Goal: Task Accomplishment & Management: Use online tool/utility

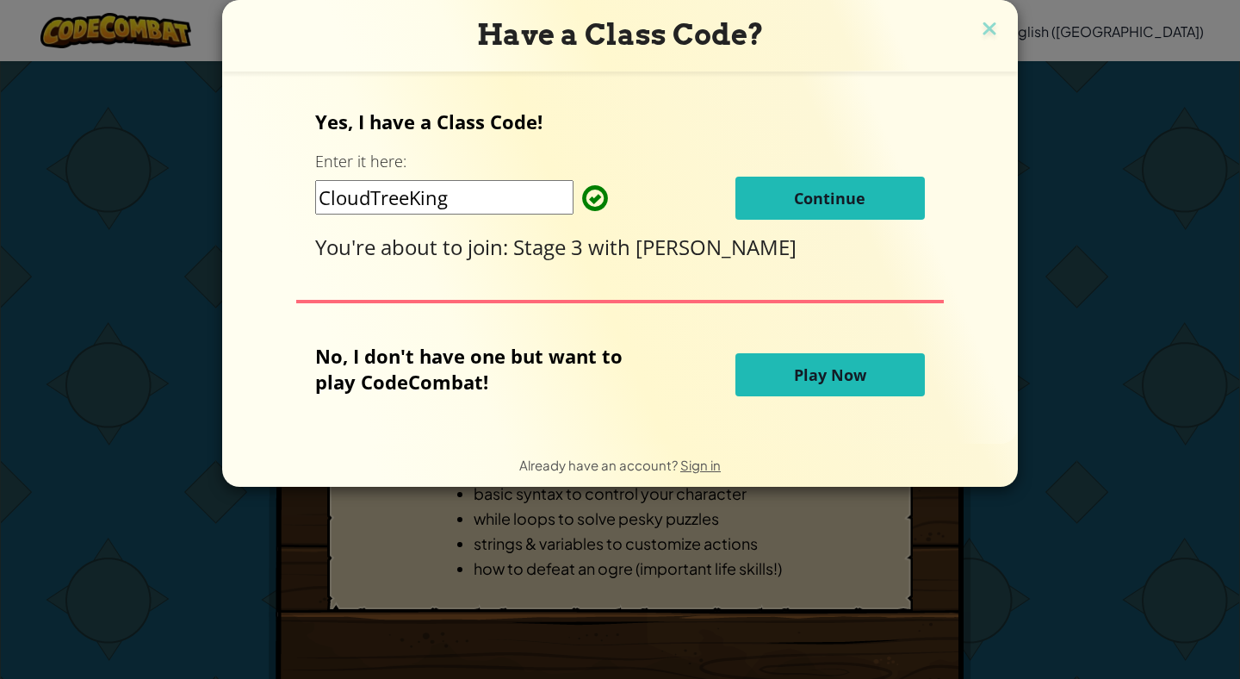
click at [837, 194] on span "Continue" at bounding box center [829, 198] width 71 height 21
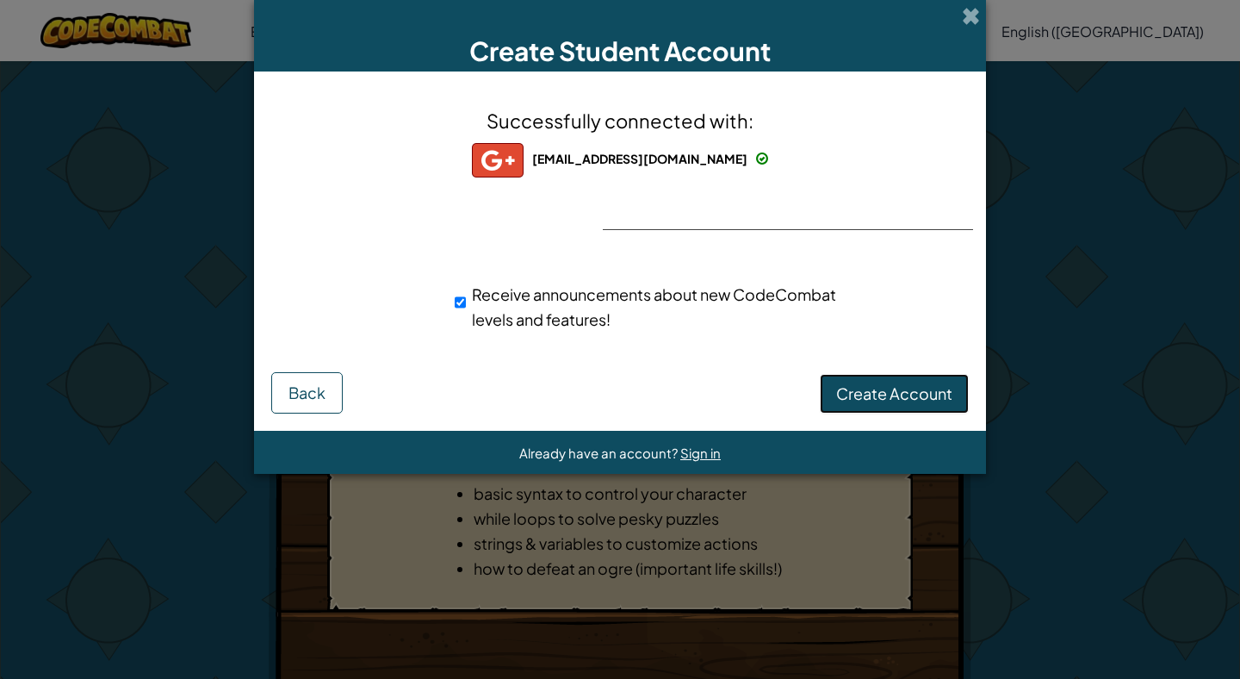
click at [838, 379] on button "Create Account" at bounding box center [894, 394] width 149 height 40
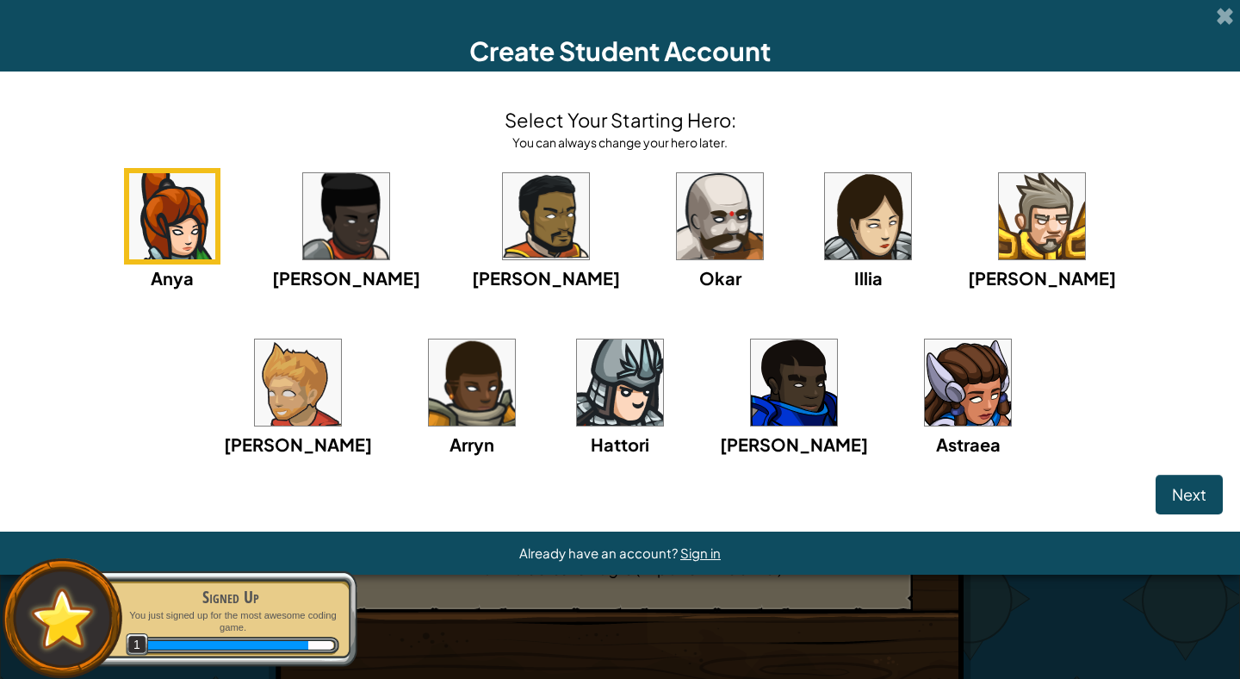
scroll to position [79, 0]
click at [1156, 514] on button "Next" at bounding box center [1189, 495] width 67 height 40
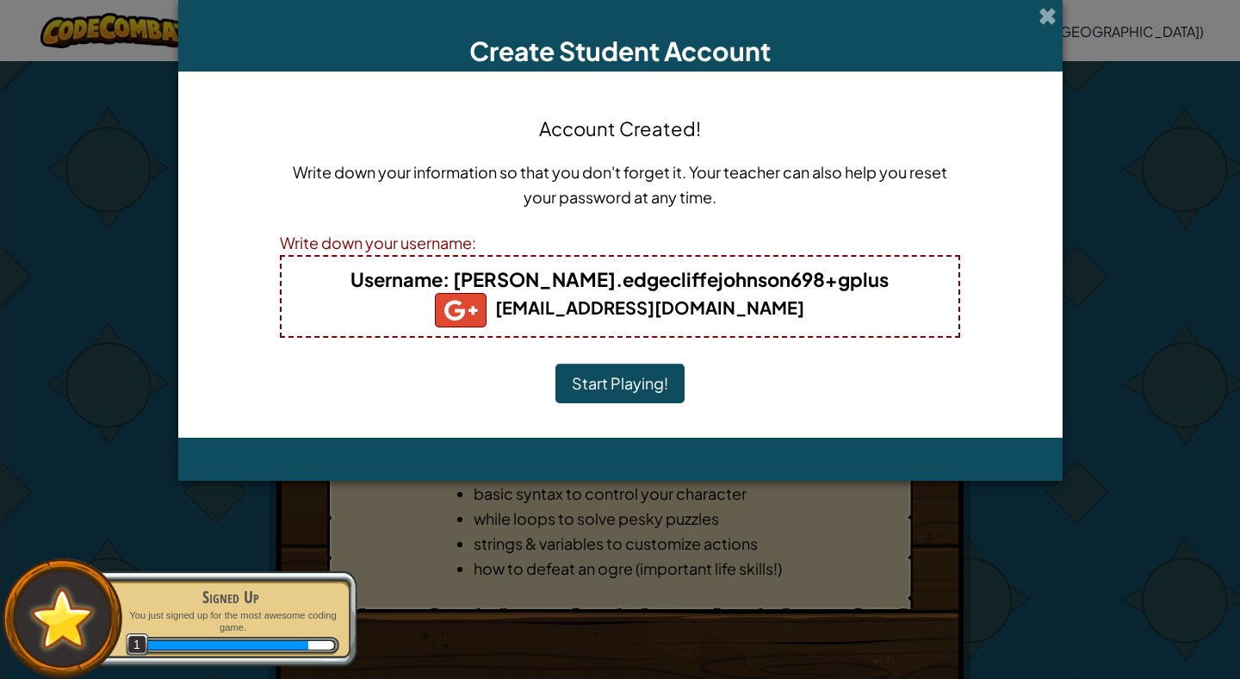
click at [637, 376] on button "Start Playing!" at bounding box center [620, 384] width 129 height 40
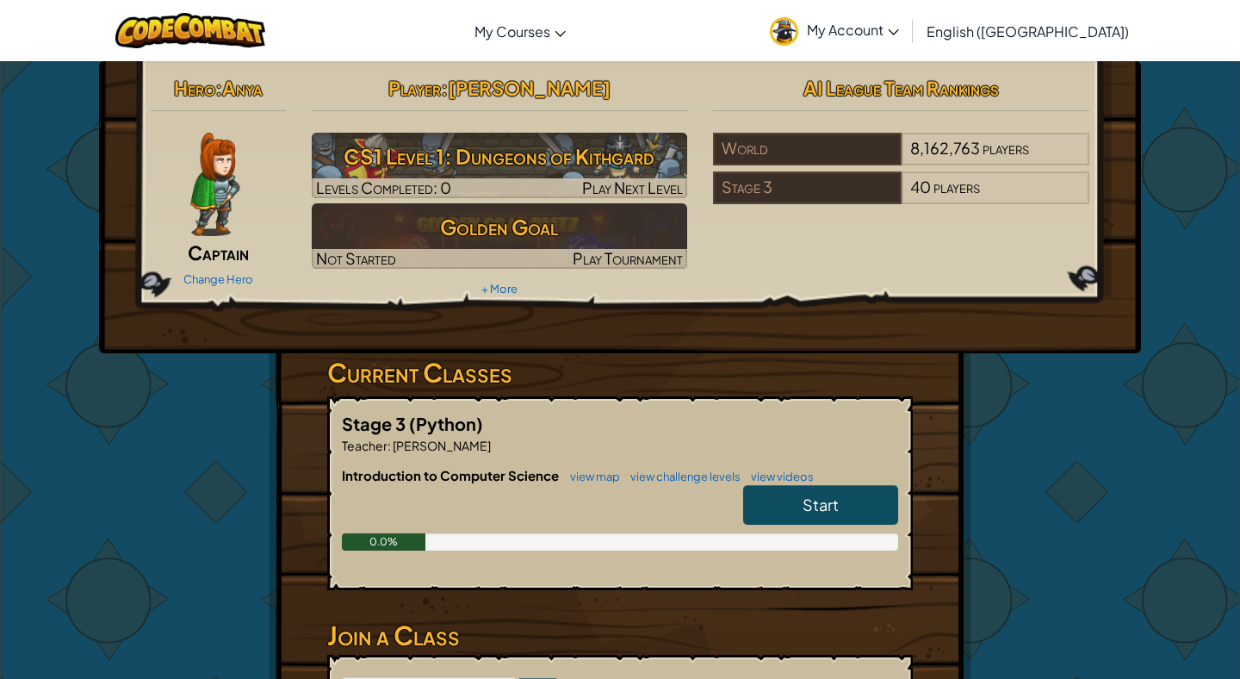
click at [804, 500] on span "Start" at bounding box center [821, 504] width 36 height 20
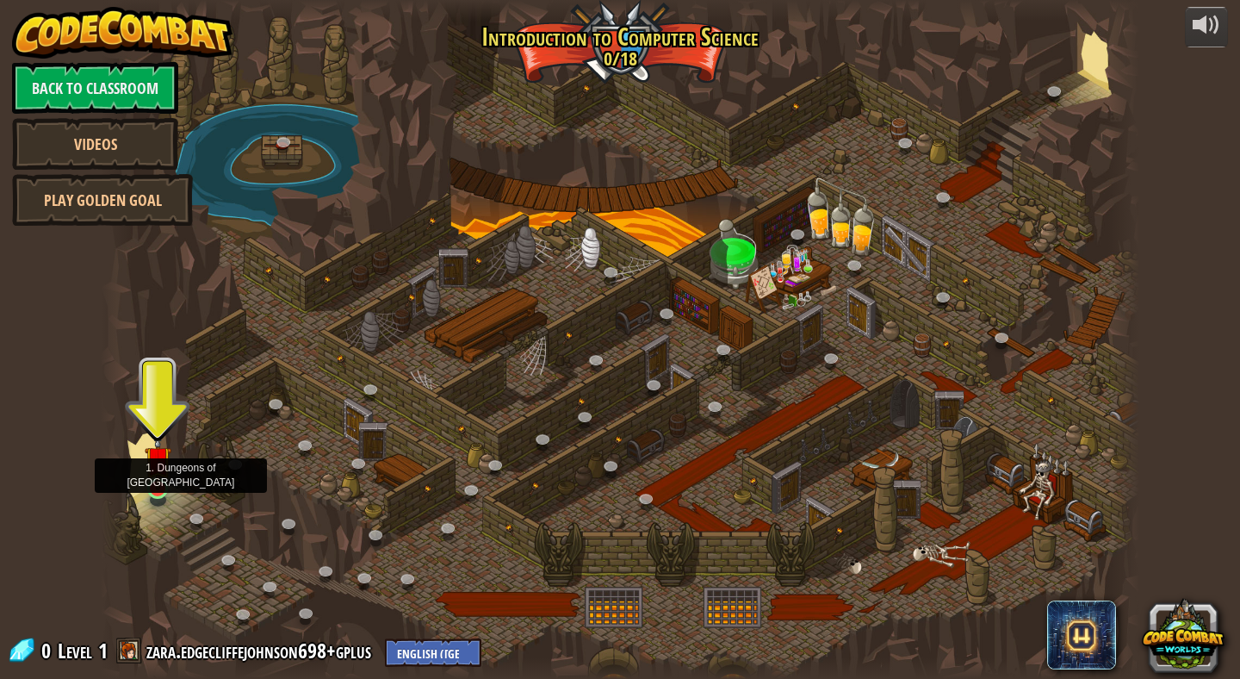
click at [152, 482] on img at bounding box center [158, 459] width 27 height 61
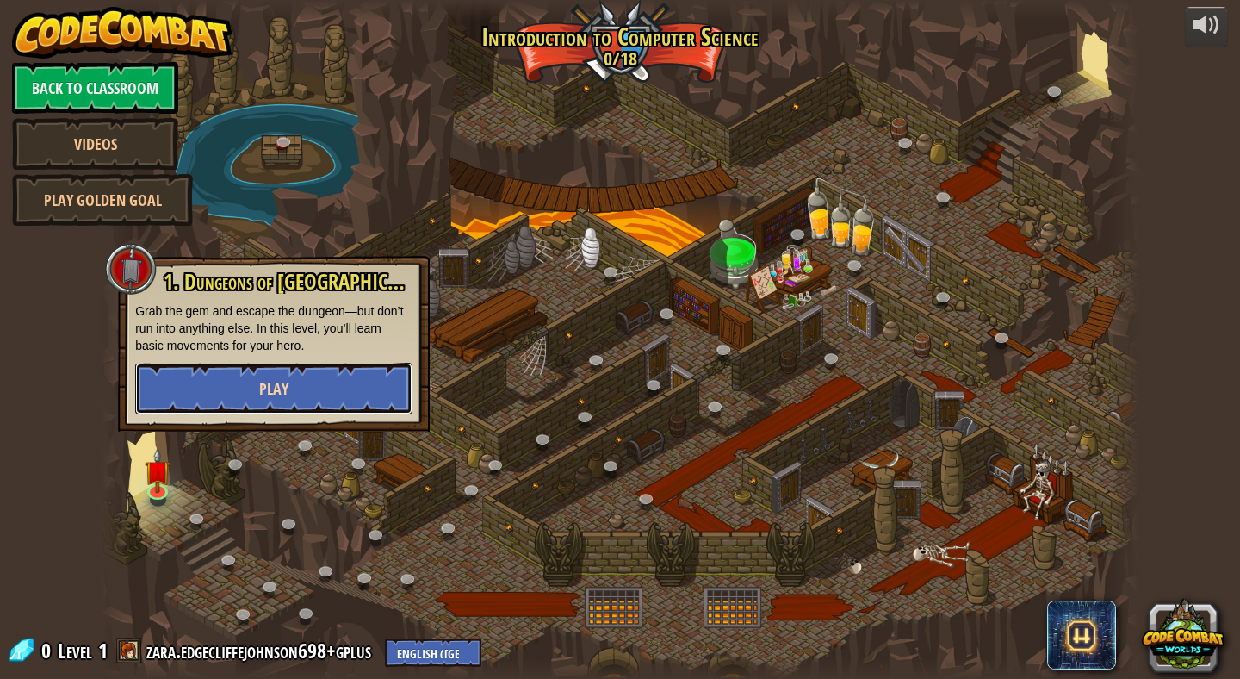
click at [255, 378] on button "Play" at bounding box center [273, 389] width 277 height 52
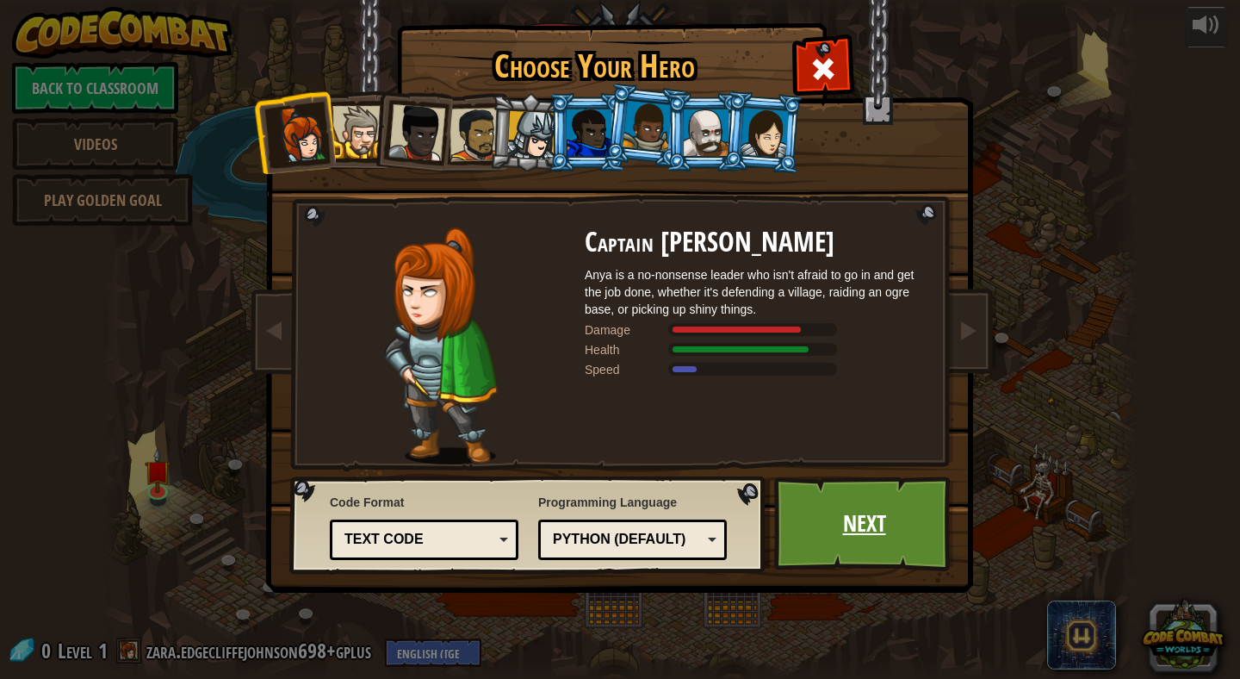
click at [851, 543] on link "Next" at bounding box center [864, 523] width 180 height 95
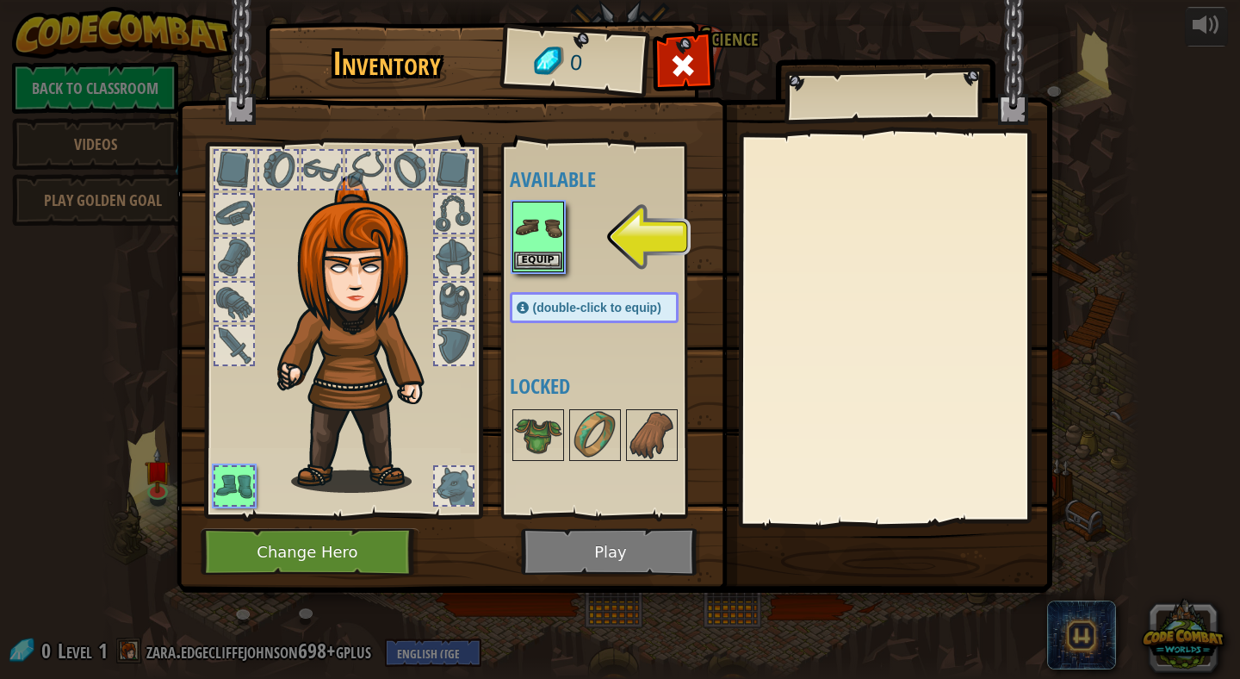
click at [534, 217] on img at bounding box center [538, 227] width 48 height 48
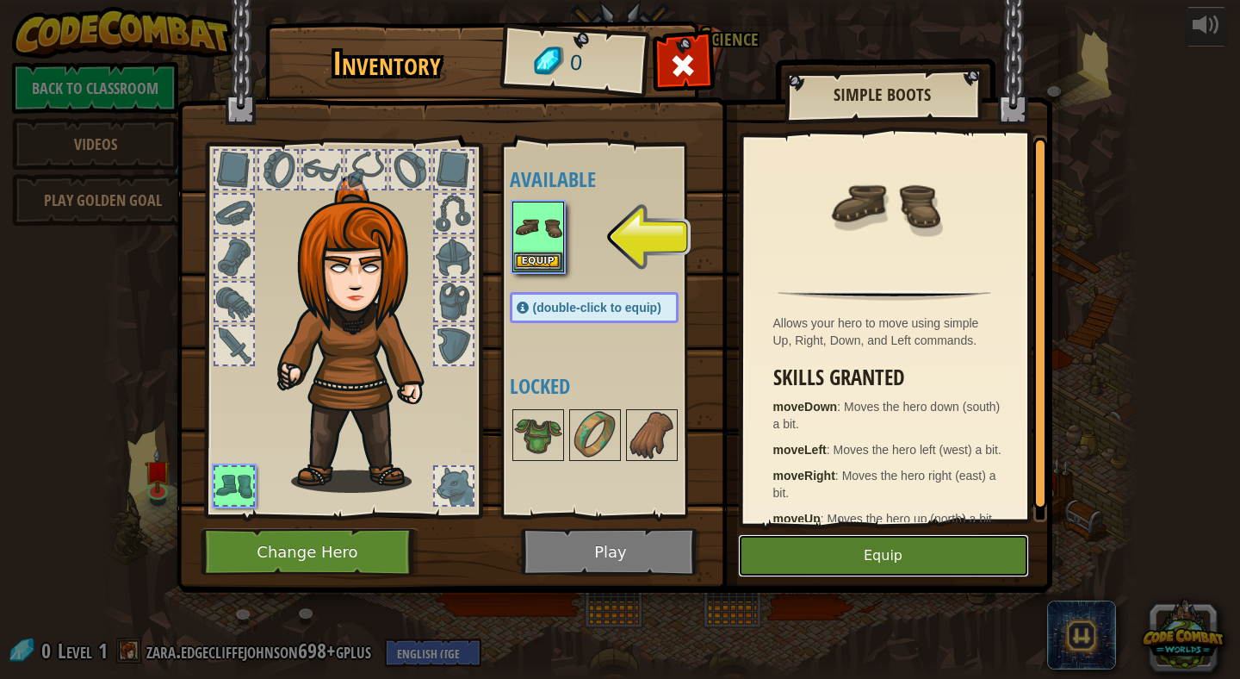
click at [794, 564] on button "Equip" at bounding box center [883, 555] width 291 height 43
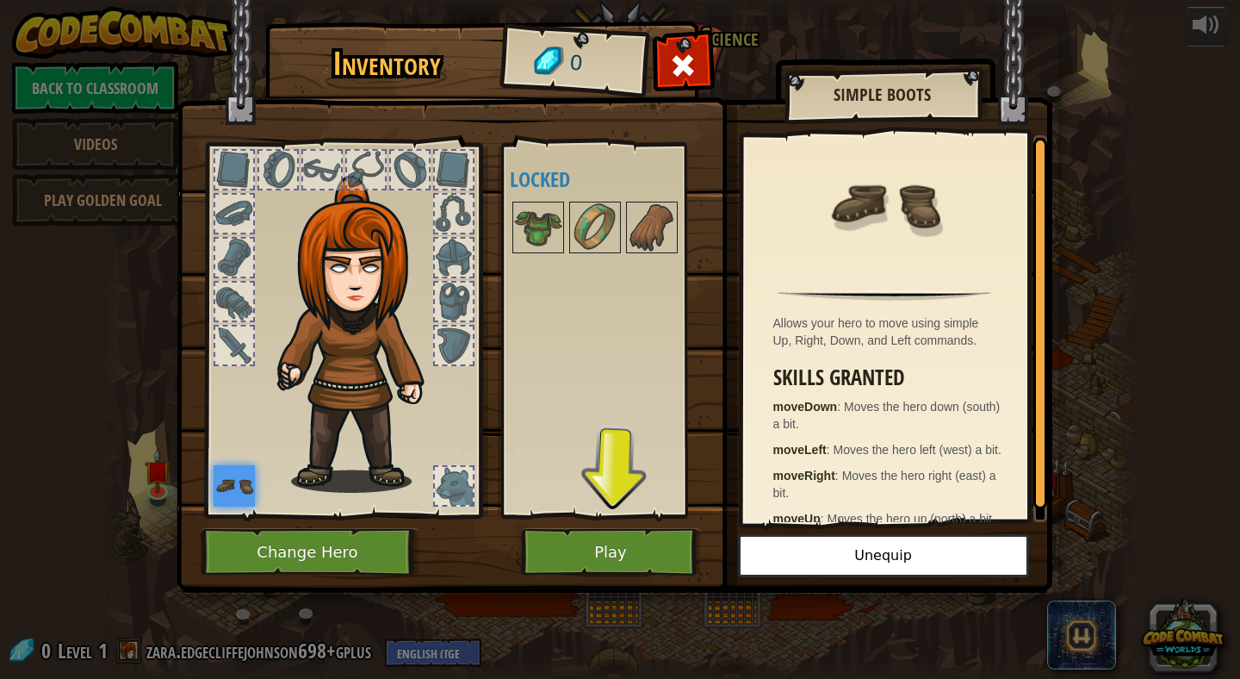
click at [650, 581] on img at bounding box center [615, 279] width 876 height 625
click at [637, 548] on button "Play" at bounding box center [611, 551] width 180 height 47
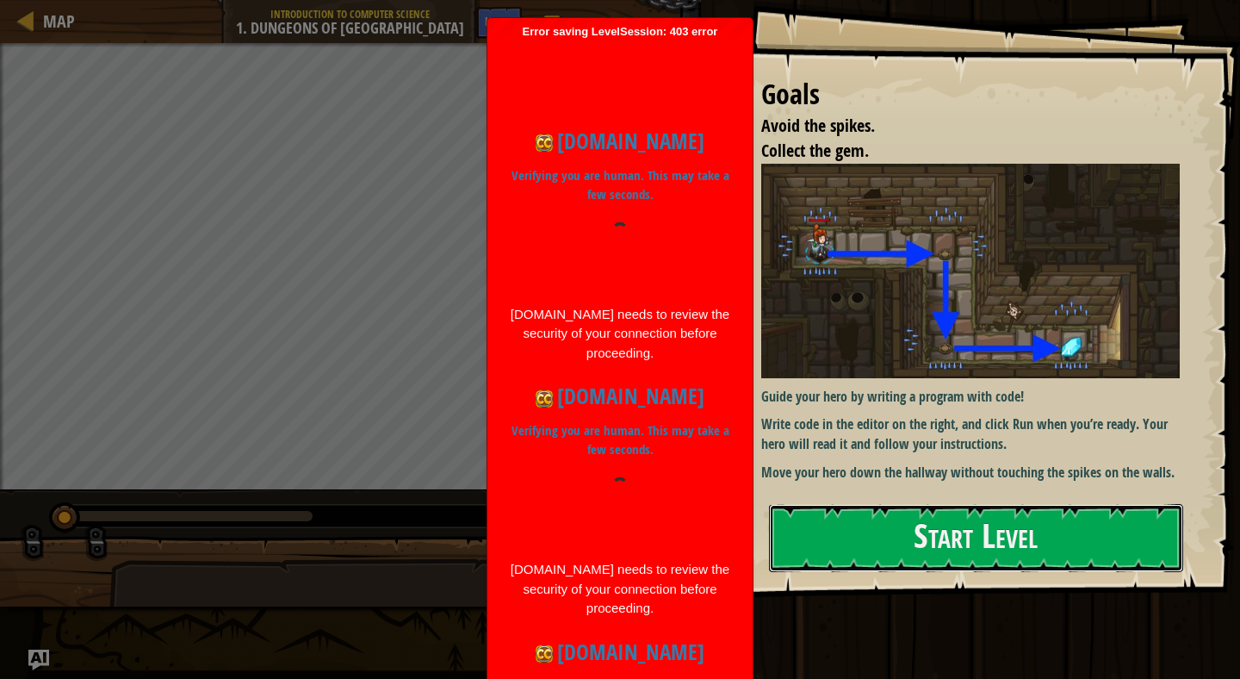
click at [906, 537] on button "Start Level" at bounding box center [976, 538] width 414 height 68
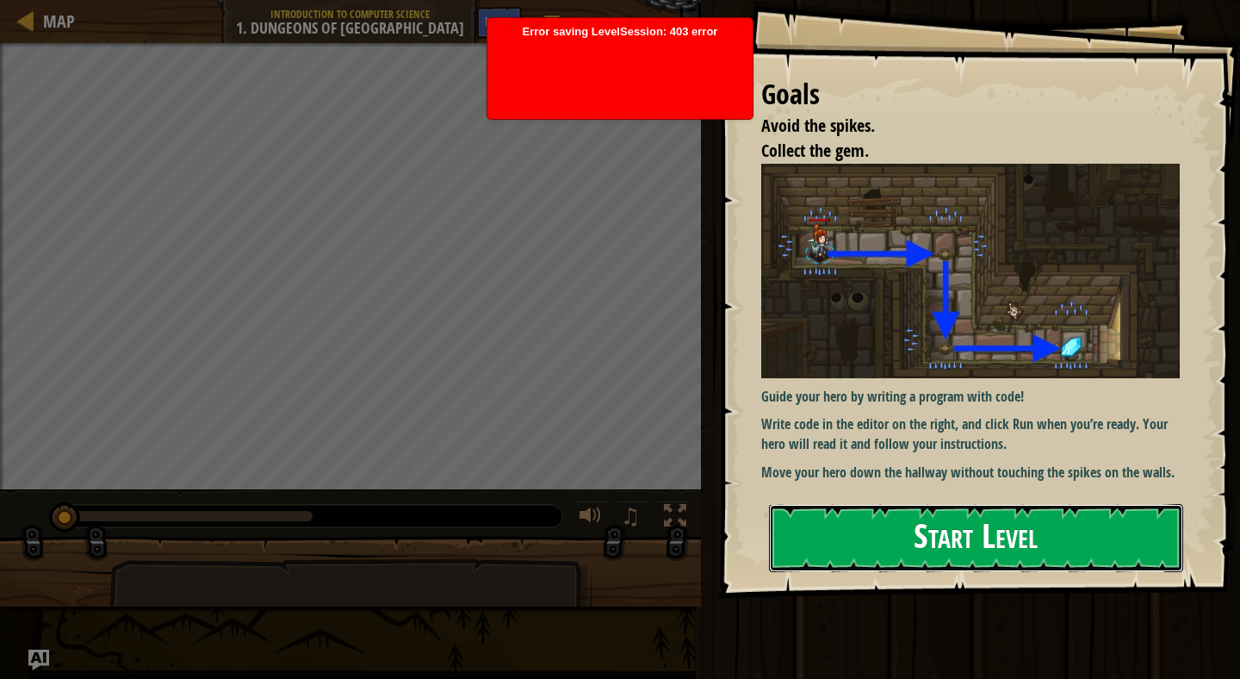
click at [1006, 543] on button "Start Level" at bounding box center [976, 538] width 414 height 68
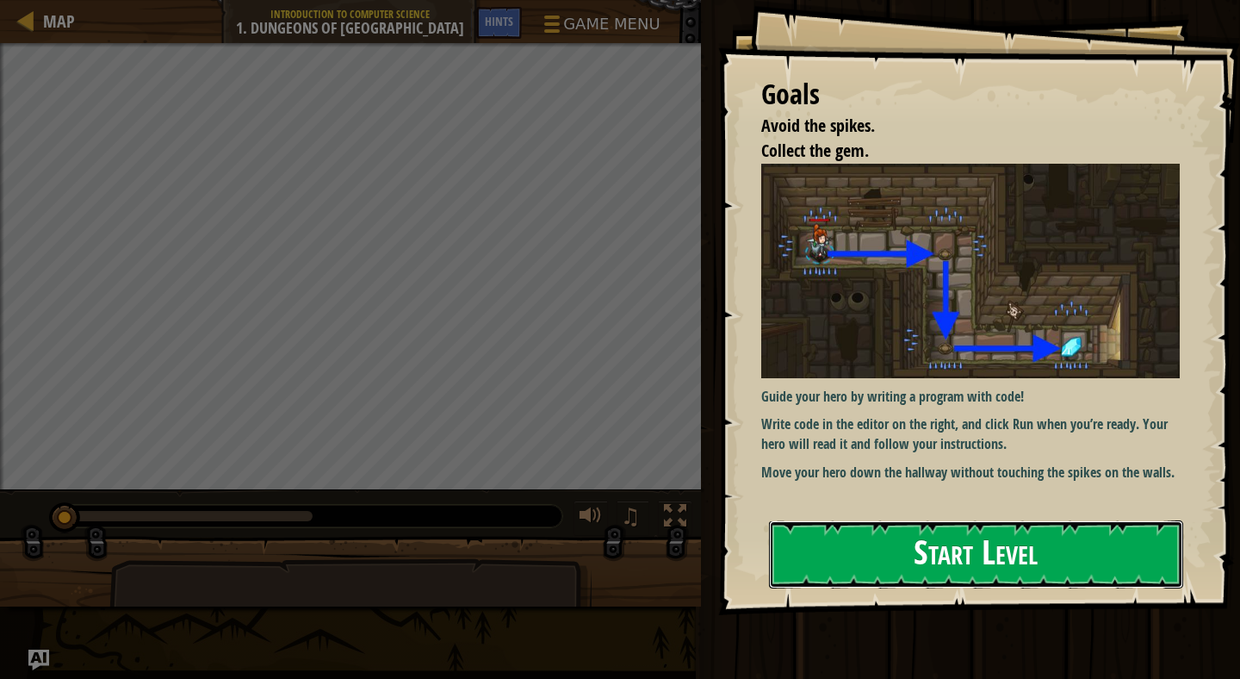
click at [842, 568] on button "Start Level" at bounding box center [976, 554] width 414 height 68
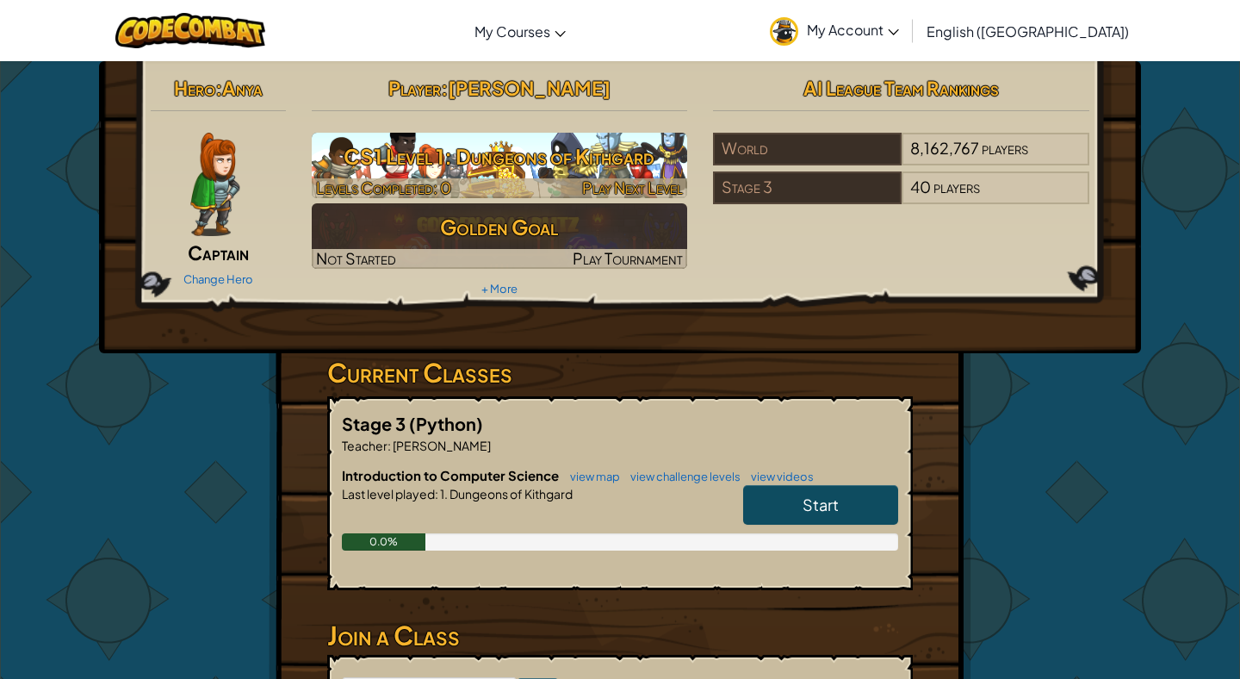
click at [615, 166] on h3 "CS1 Level 1: Dungeons of Kithgard" at bounding box center [500, 156] width 376 height 39
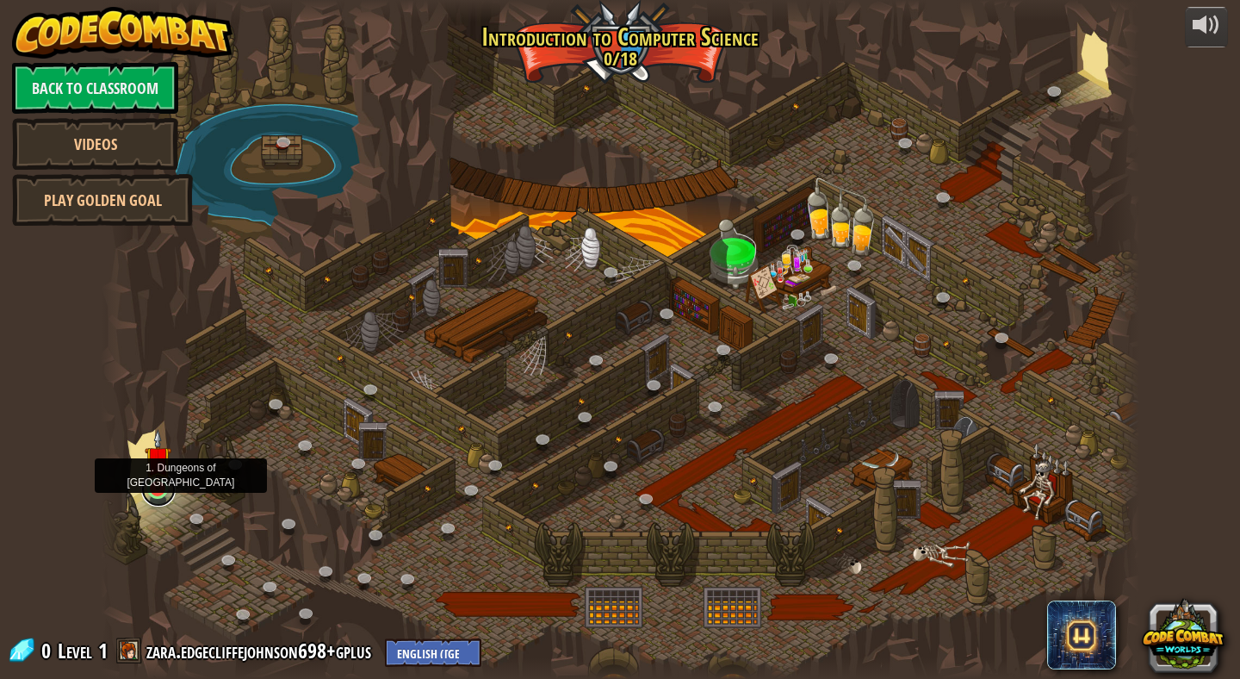
click at [159, 494] on link at bounding box center [158, 489] width 34 height 34
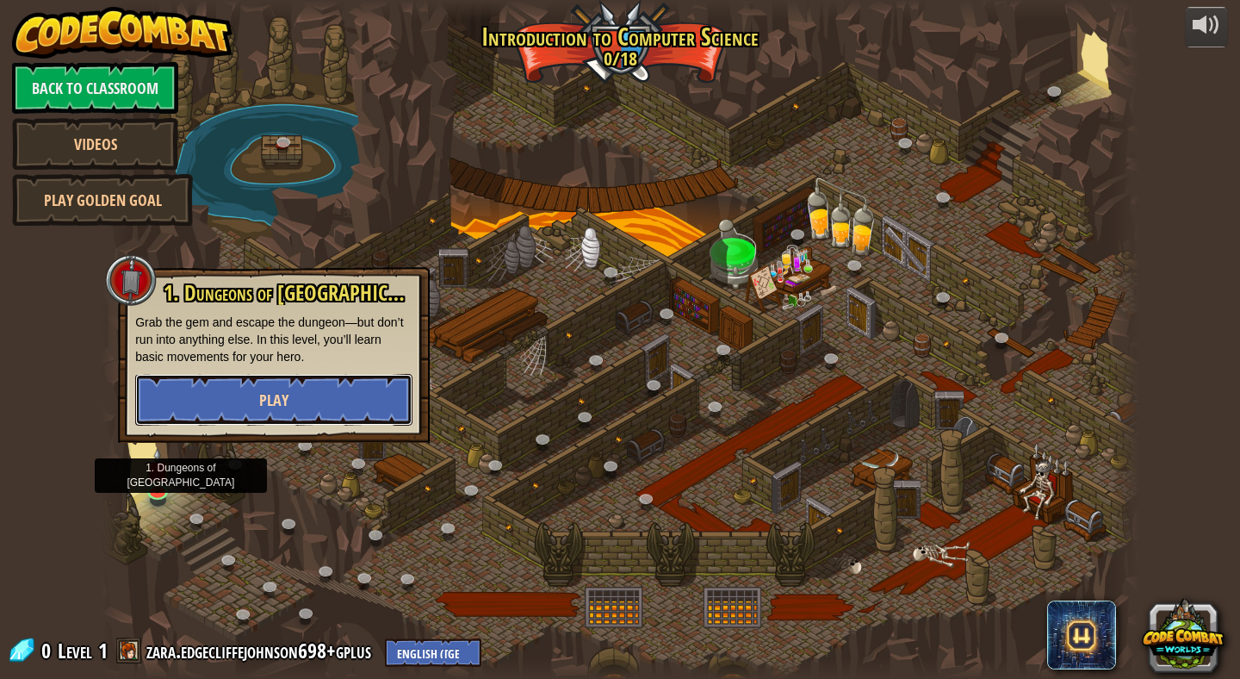
click at [221, 390] on button "Play" at bounding box center [273, 400] width 277 height 52
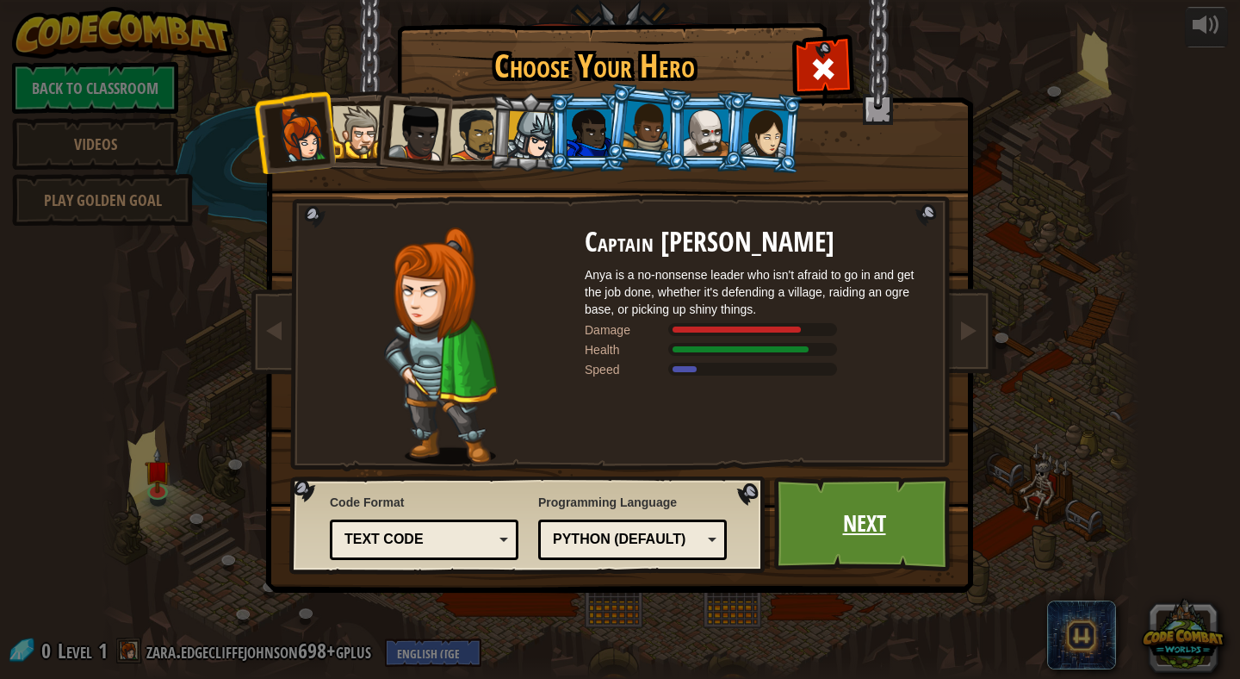
click at [830, 520] on link "Next" at bounding box center [864, 523] width 180 height 95
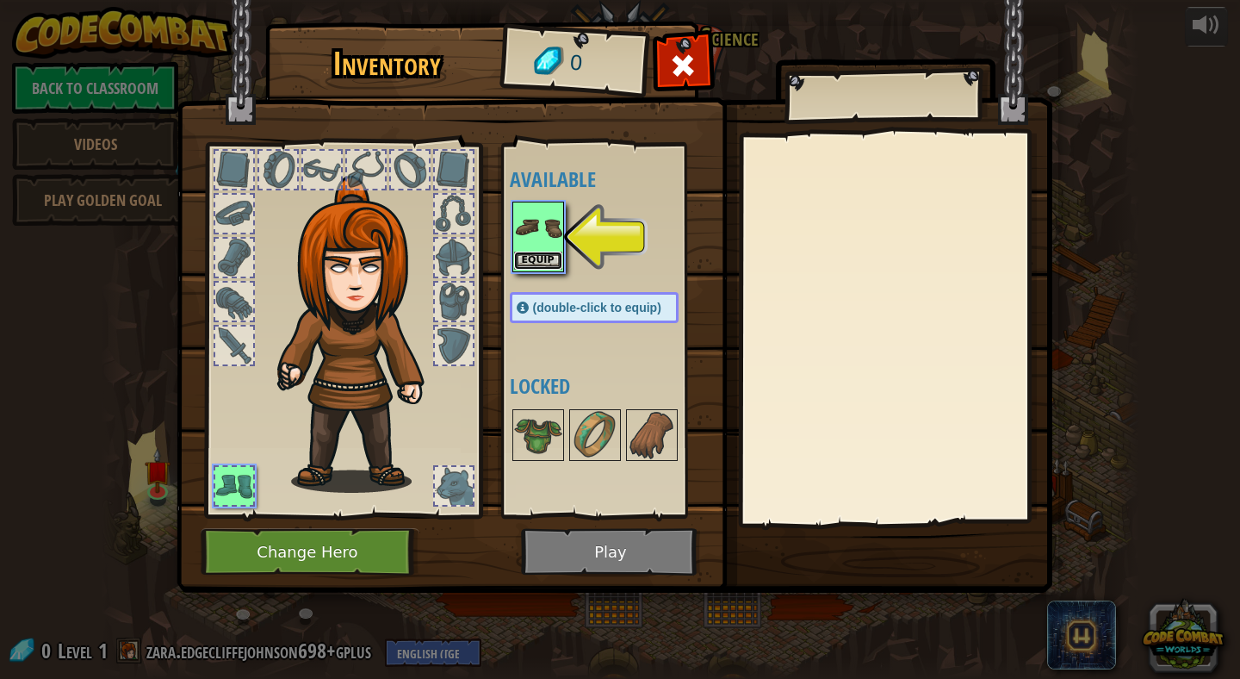
click at [551, 266] on button "Equip" at bounding box center [538, 261] width 48 height 18
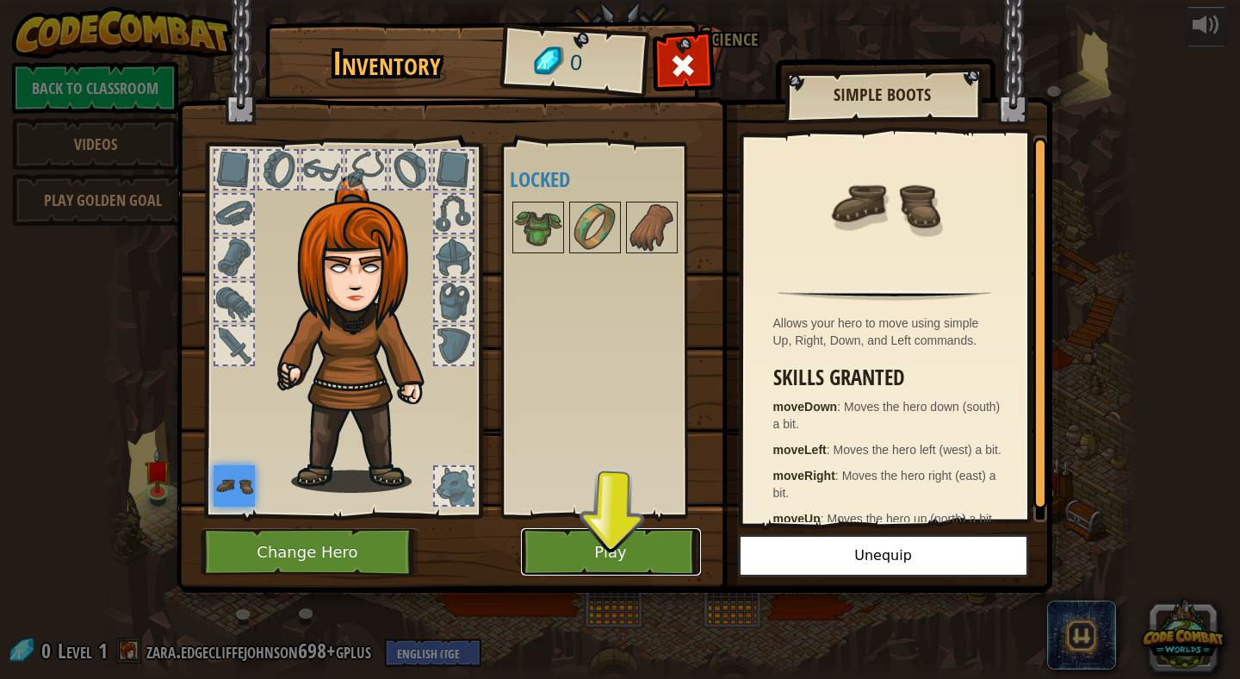
click at [546, 553] on button "Play" at bounding box center [611, 551] width 180 height 47
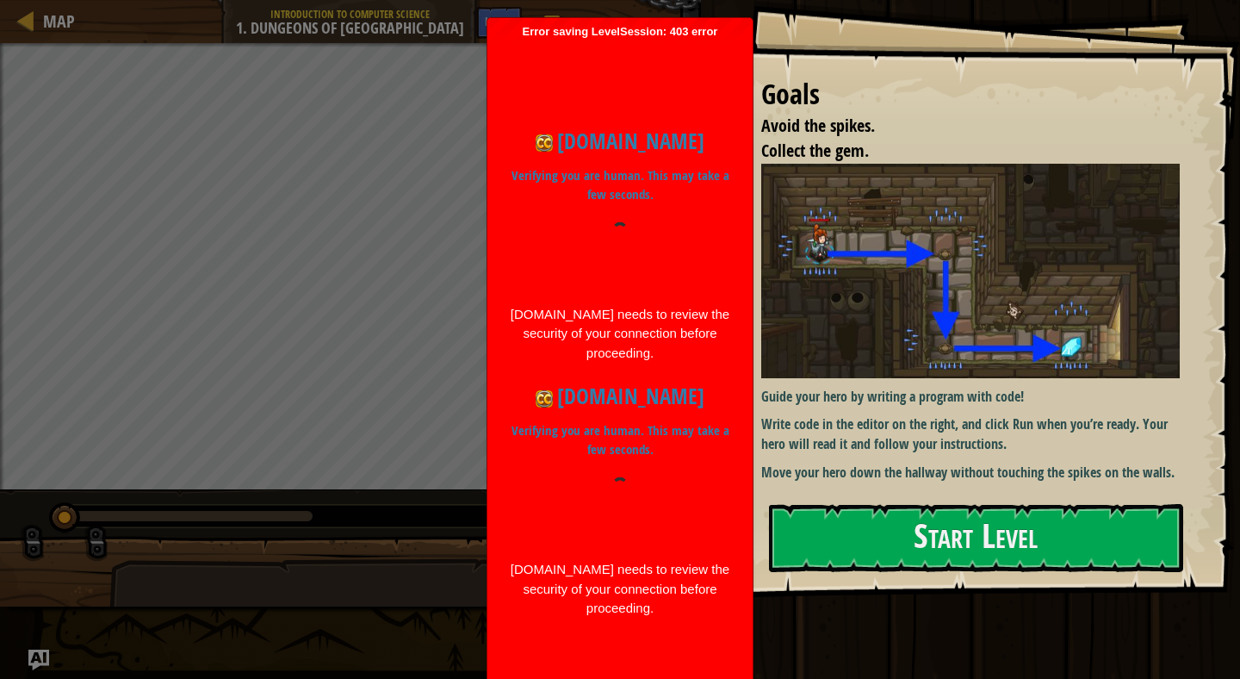
click at [611, 320] on div "[DOMAIN_NAME] needs to review the security of your connection before proceeding." at bounding box center [620, 334] width 222 height 59
